Goal: Register for event/course

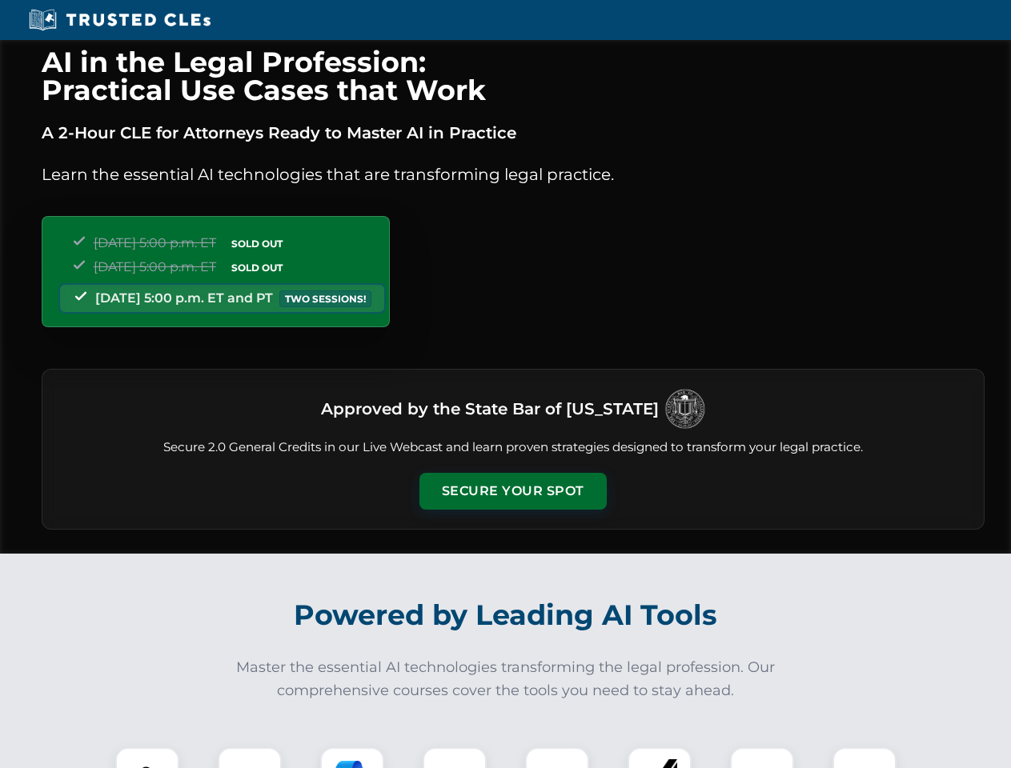
click at [512, 491] on button "Secure Your Spot" at bounding box center [512, 491] width 187 height 37
click at [147, 758] on img at bounding box center [147, 779] width 46 height 46
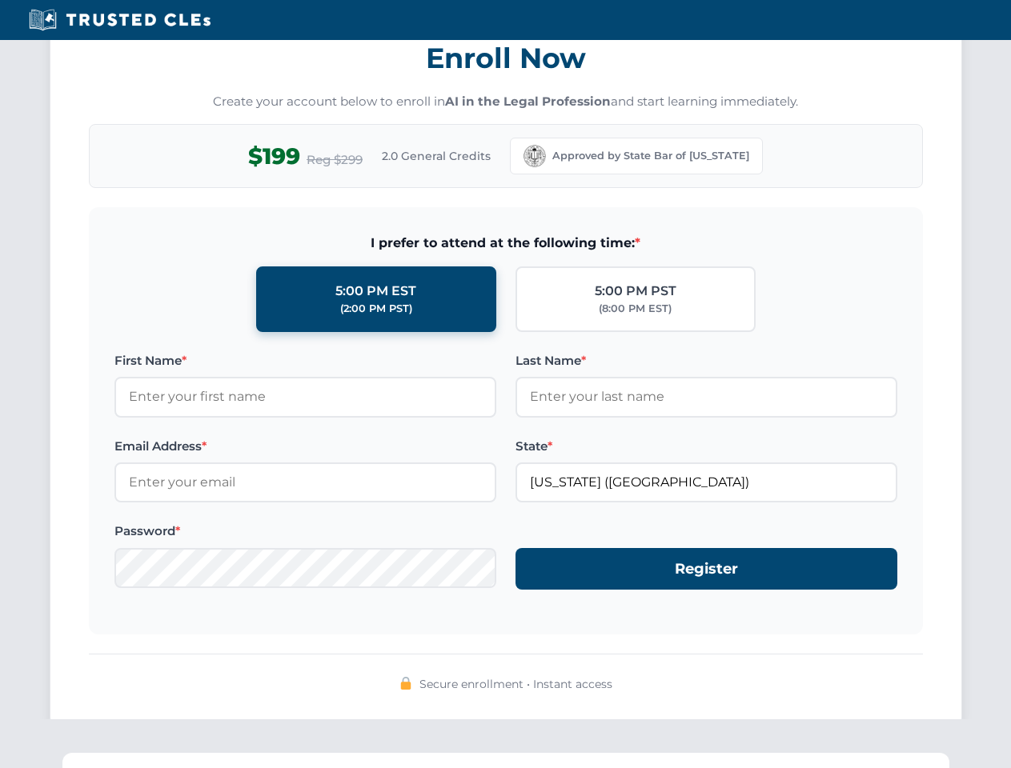
scroll to position [1571, 0]
